Goal: Task Accomplishment & Management: Manage account settings

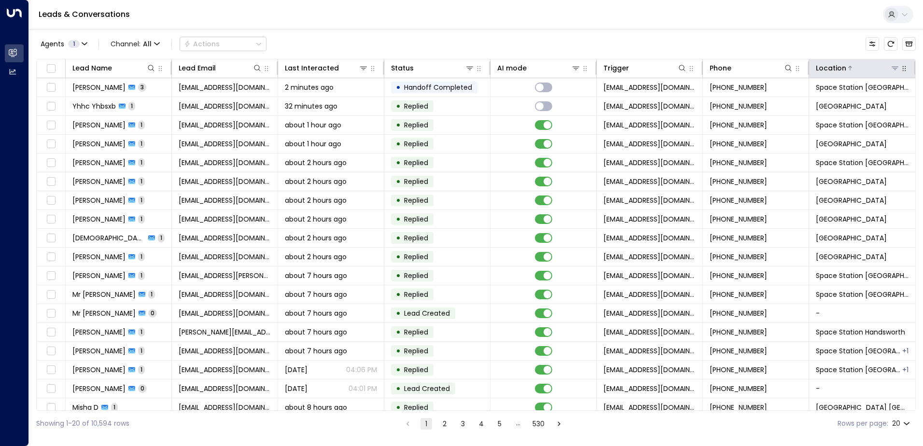
click at [893, 65] on icon at bounding box center [895, 68] width 8 height 8
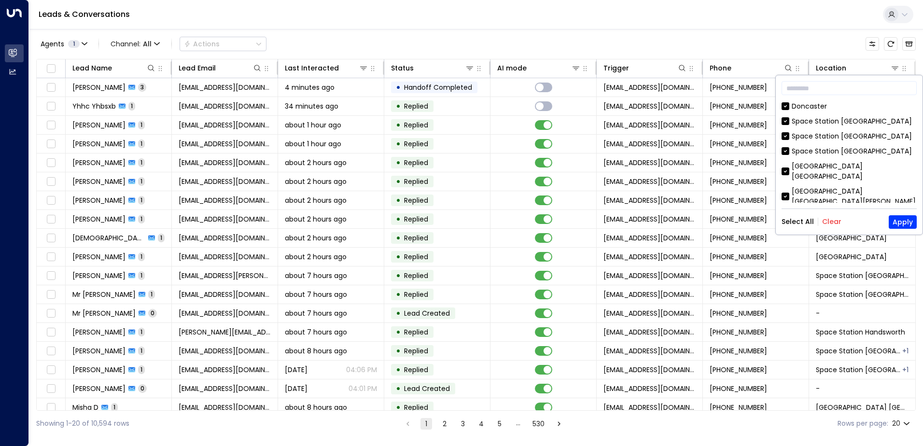
click at [827, 224] on button "Clear" at bounding box center [831, 222] width 19 height 8
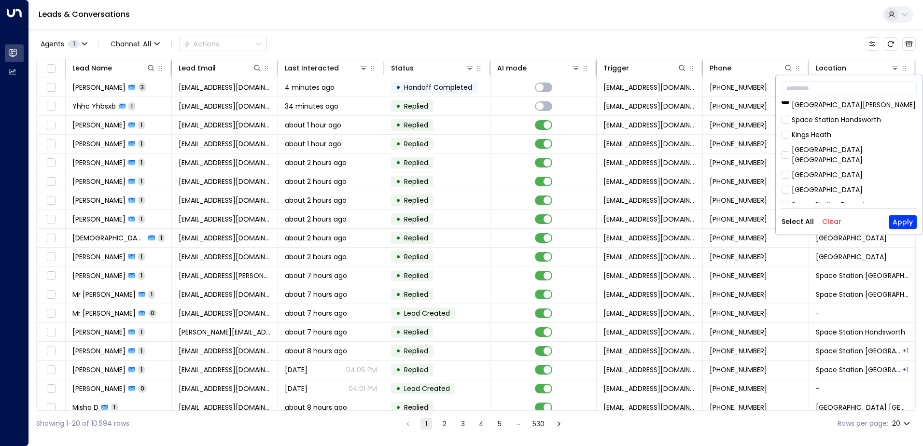
scroll to position [145, 0]
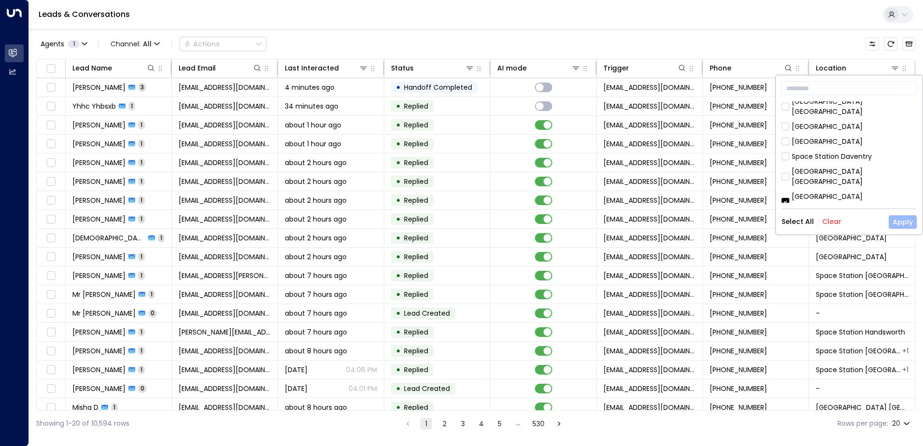
click at [904, 221] on button "Apply" at bounding box center [903, 222] width 28 height 14
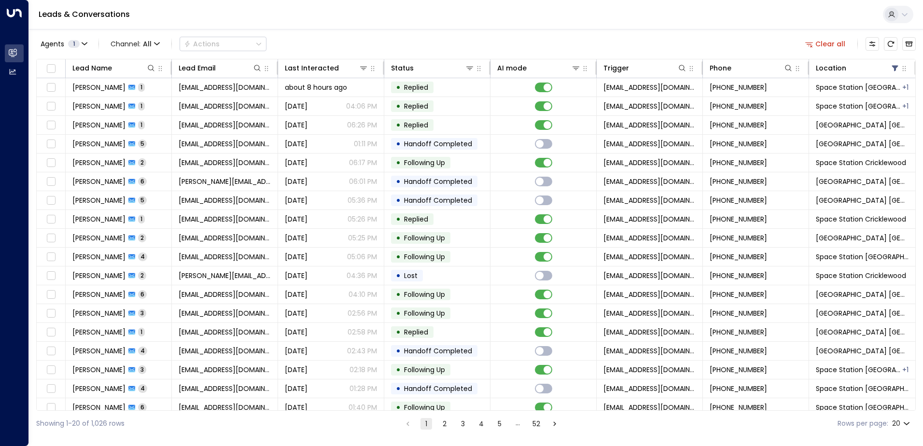
click at [677, 19] on div "Leads & Conversations" at bounding box center [476, 14] width 894 height 29
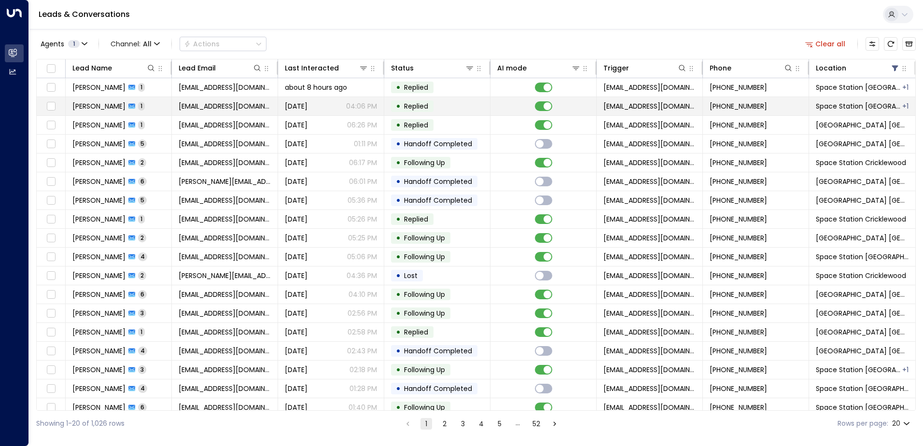
click at [140, 100] on td "[PERSON_NAME] 1" at bounding box center [119, 106] width 106 height 18
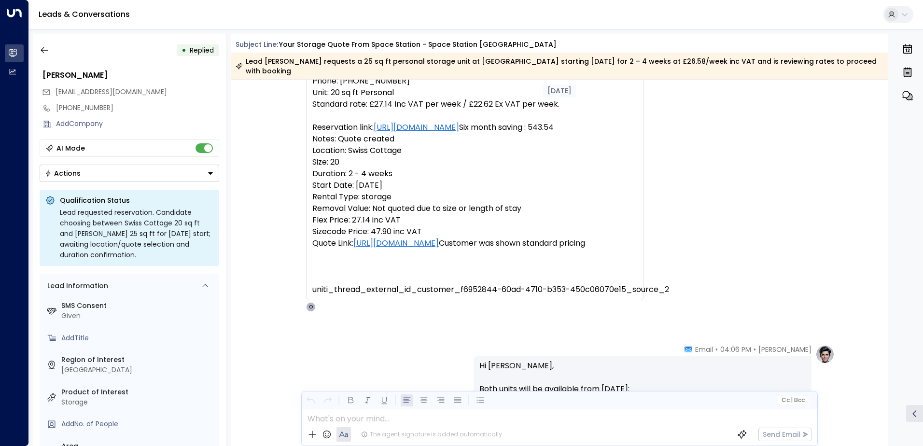
scroll to position [26, 0]
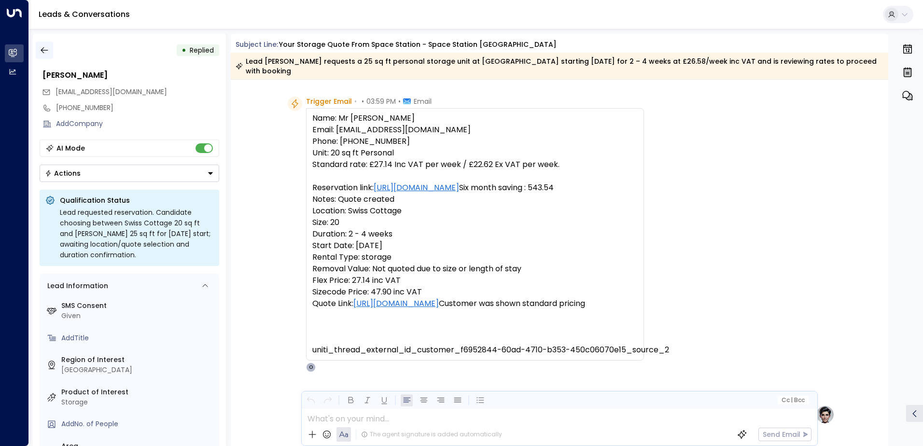
click at [48, 51] on icon "button" at bounding box center [45, 50] width 10 height 10
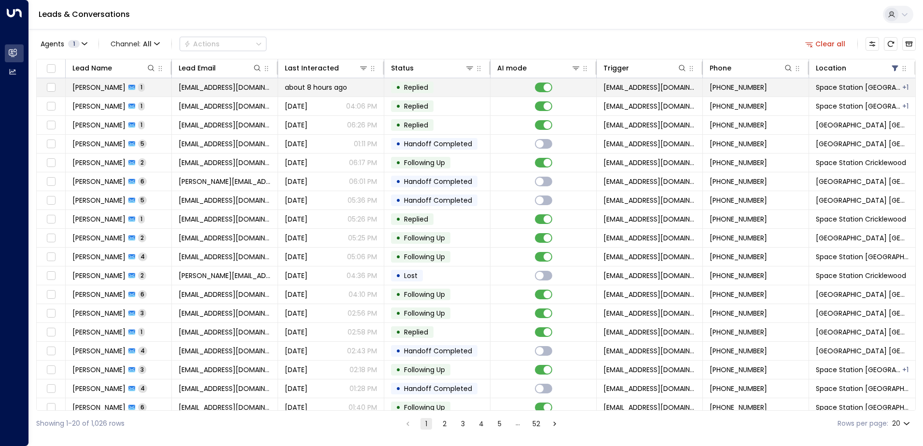
click at [153, 86] on td "[PERSON_NAME] 1" at bounding box center [119, 87] width 106 height 18
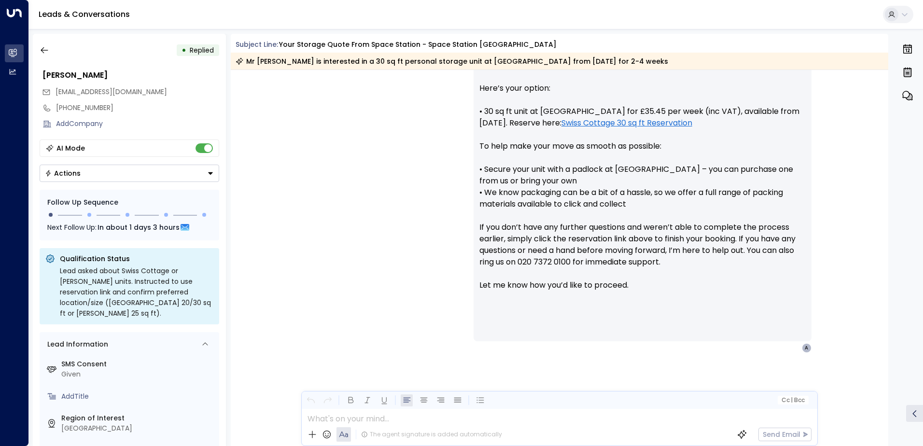
scroll to position [184, 0]
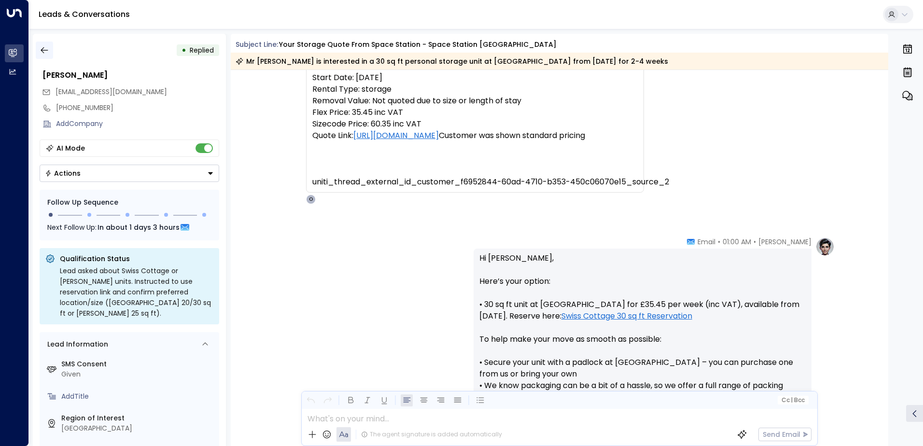
click at [43, 47] on icon "button" at bounding box center [45, 50] width 10 height 10
